Goal: Register for event/course

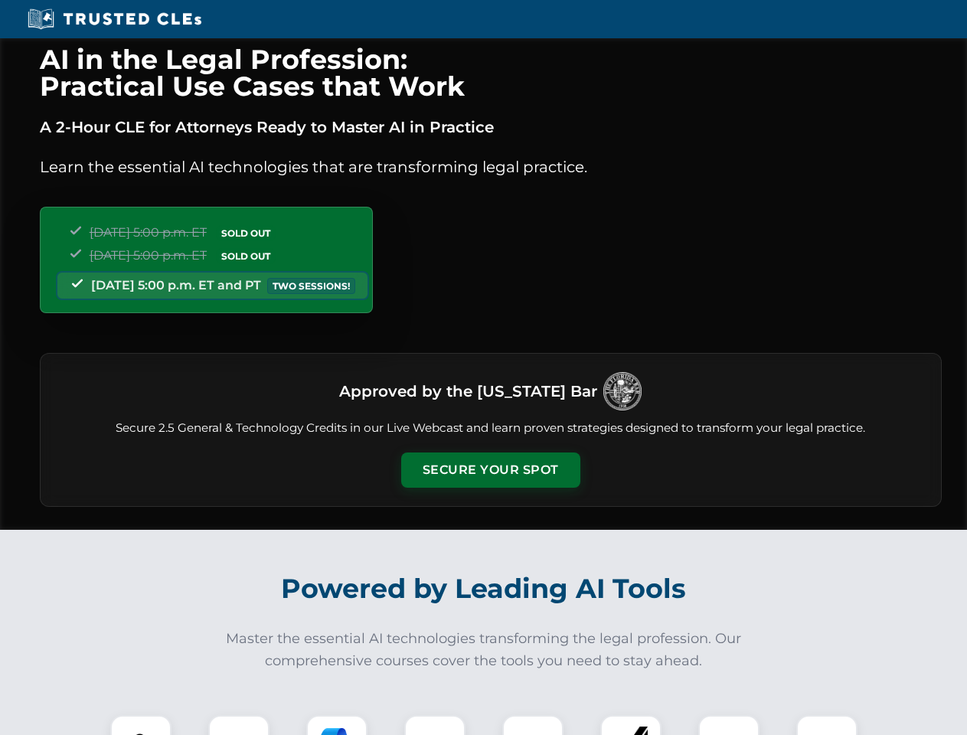
click at [490, 470] on button "Secure Your Spot" at bounding box center [490, 470] width 179 height 35
click at [141, 725] on img at bounding box center [141, 746] width 44 height 44
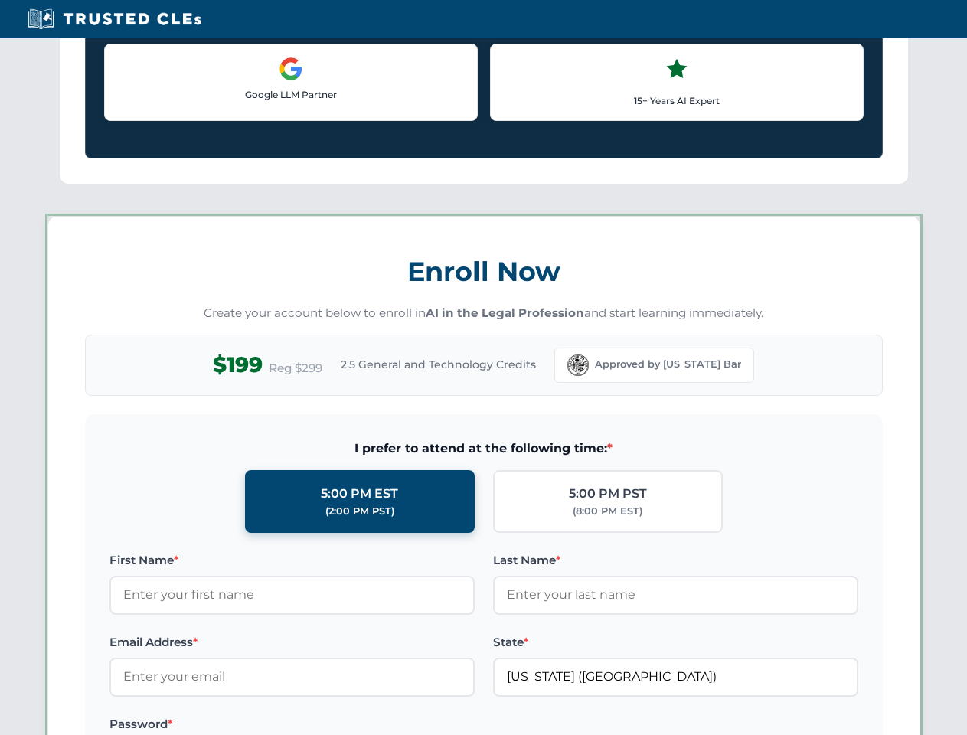
click at [337, 725] on label "Password *" at bounding box center [292, 724] width 365 height 18
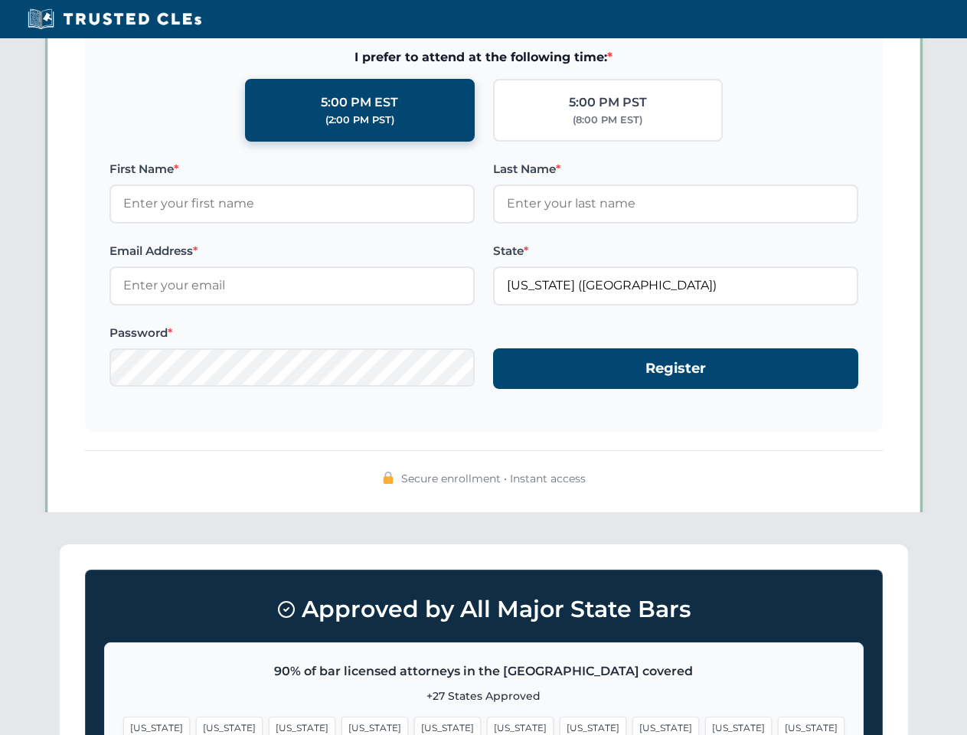
click at [705, 725] on span "[US_STATE]" at bounding box center [738, 728] width 67 height 22
